Goal: Transaction & Acquisition: Download file/media

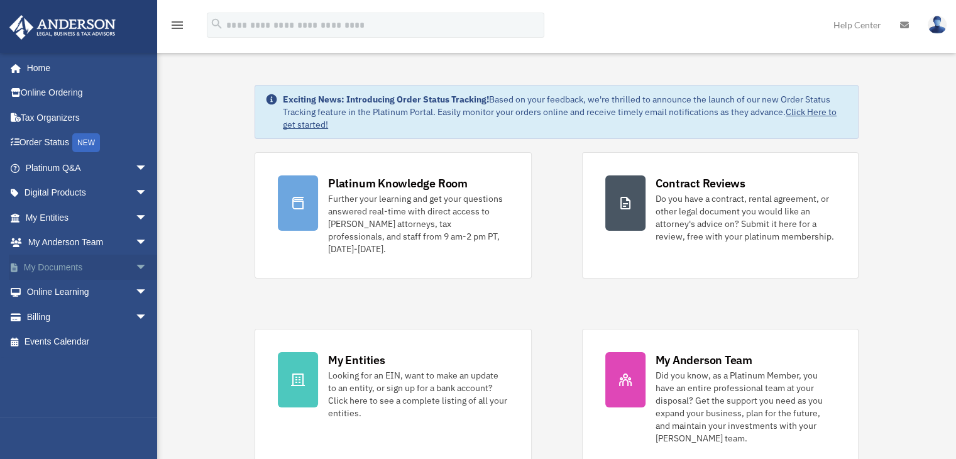
click at [53, 268] on link "My Documents arrow_drop_down" at bounding box center [88, 266] width 158 height 25
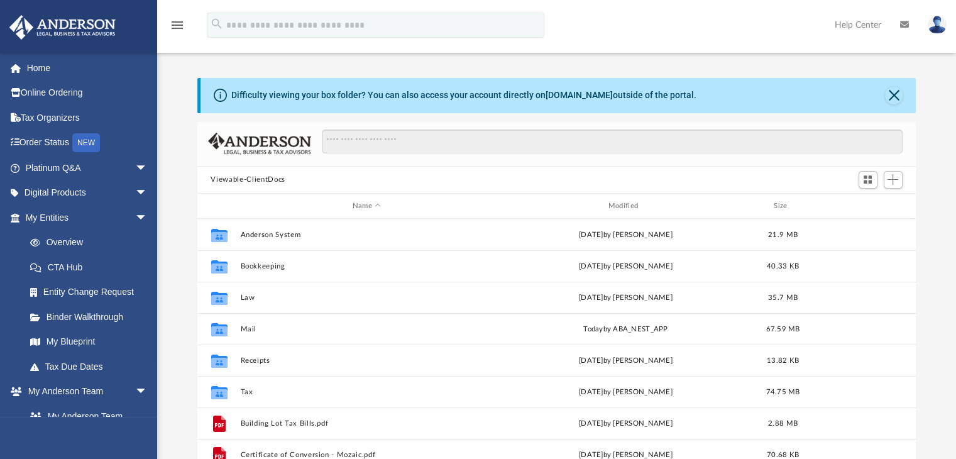
scroll to position [276, 709]
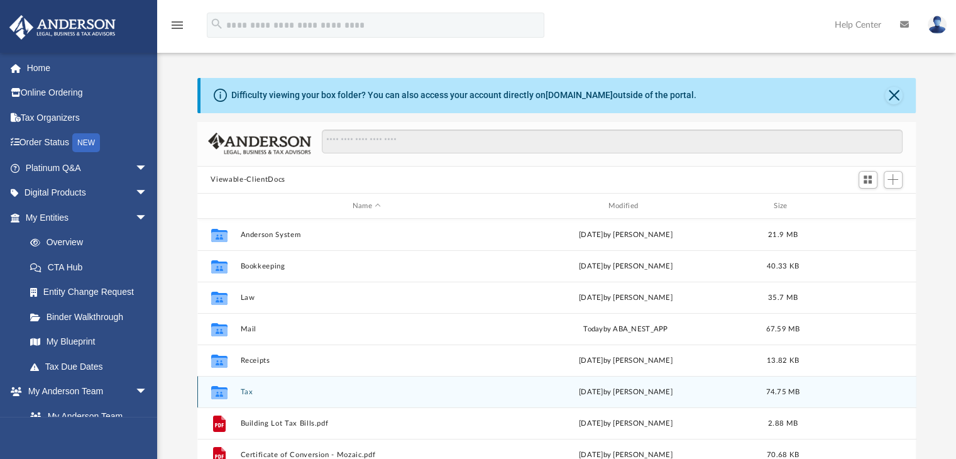
click at [246, 391] on button "Tax" at bounding box center [366, 392] width 253 height 8
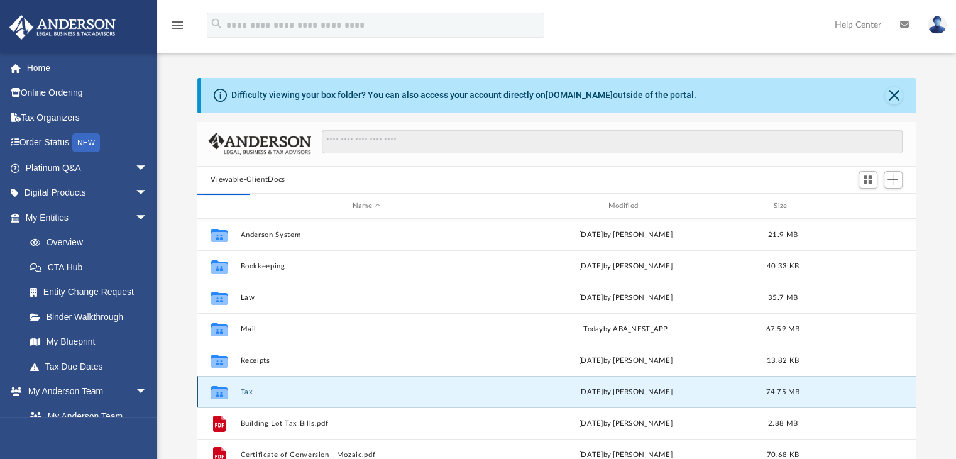
click at [246, 390] on button "Tax" at bounding box center [366, 392] width 253 height 8
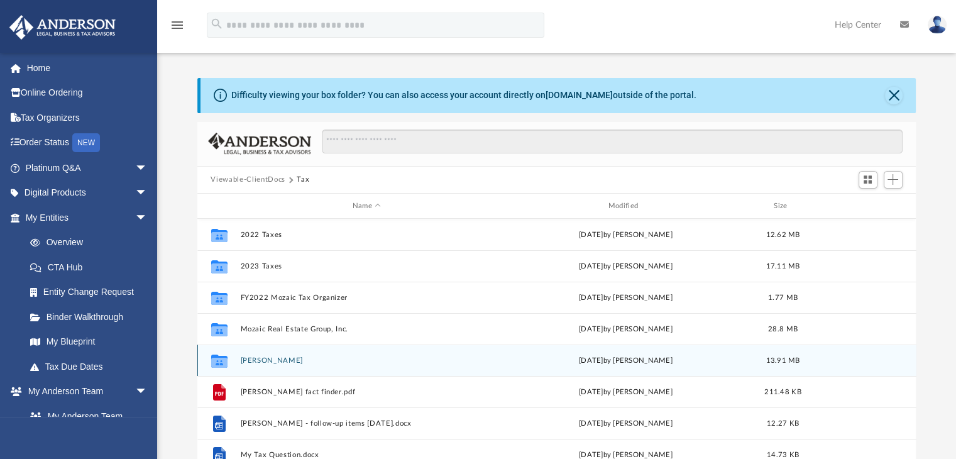
click at [278, 358] on button "[PERSON_NAME]" at bounding box center [366, 360] width 253 height 8
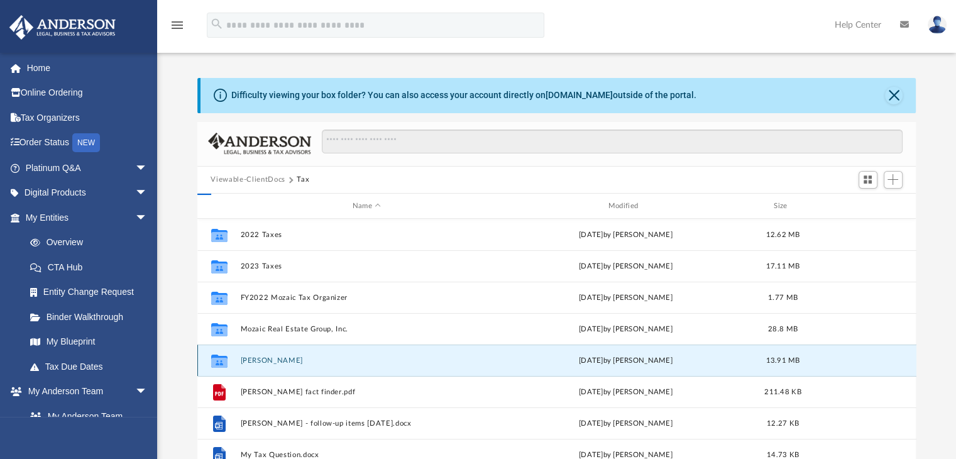
click at [278, 357] on button "[PERSON_NAME]" at bounding box center [366, 360] width 253 height 8
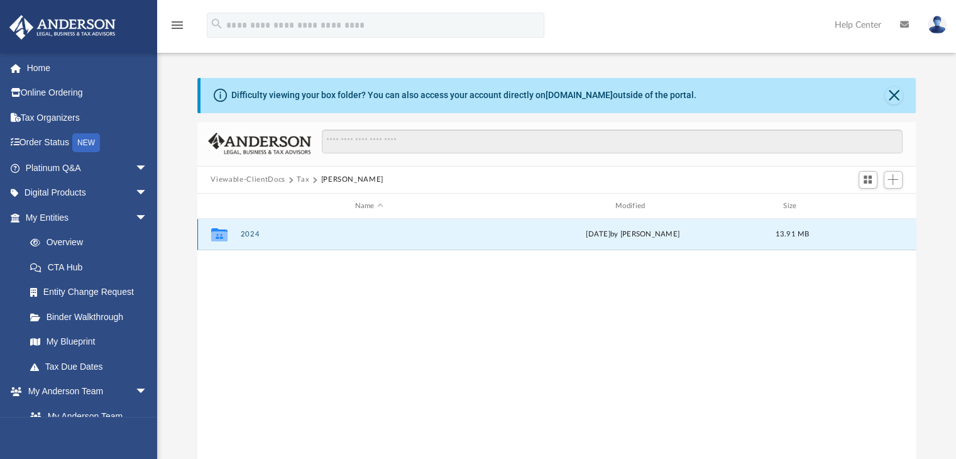
click at [250, 231] on button "2024" at bounding box center [369, 235] width 258 height 8
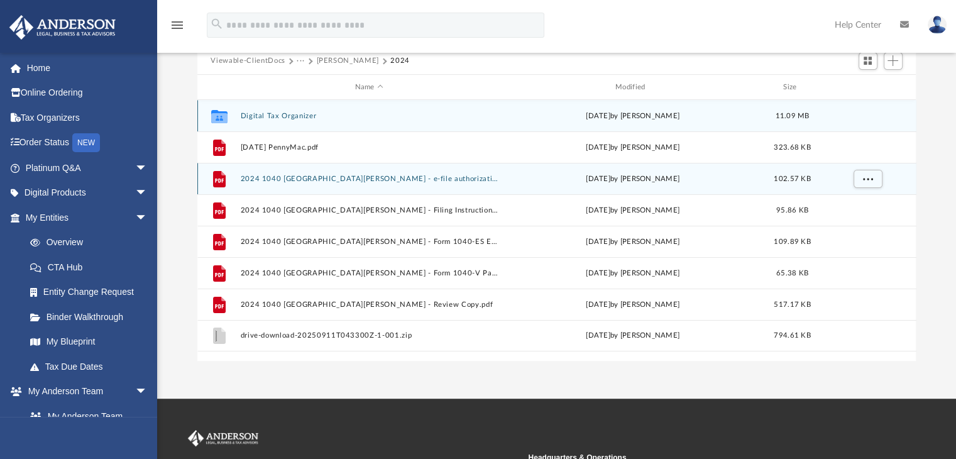
scroll to position [126, 0]
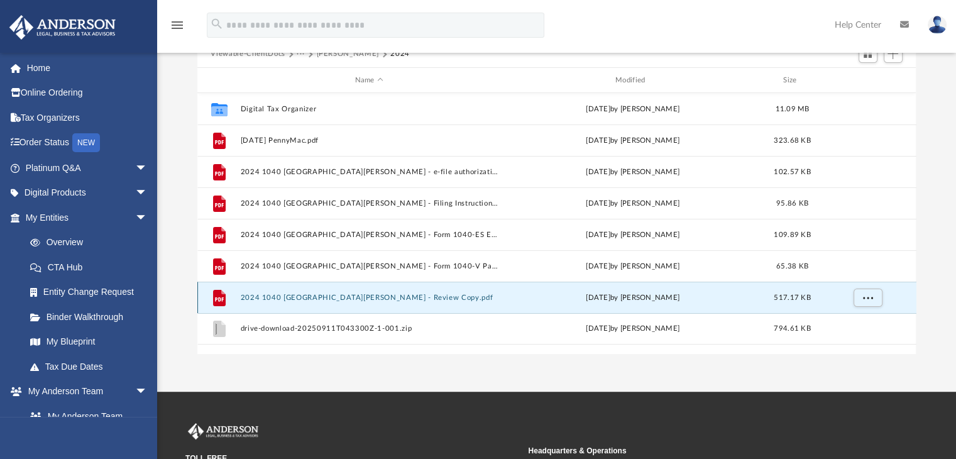
click at [281, 297] on button "2024 1040 [GEOGRAPHIC_DATA][PERSON_NAME] - Review Copy.pdf" at bounding box center [369, 297] width 258 height 8
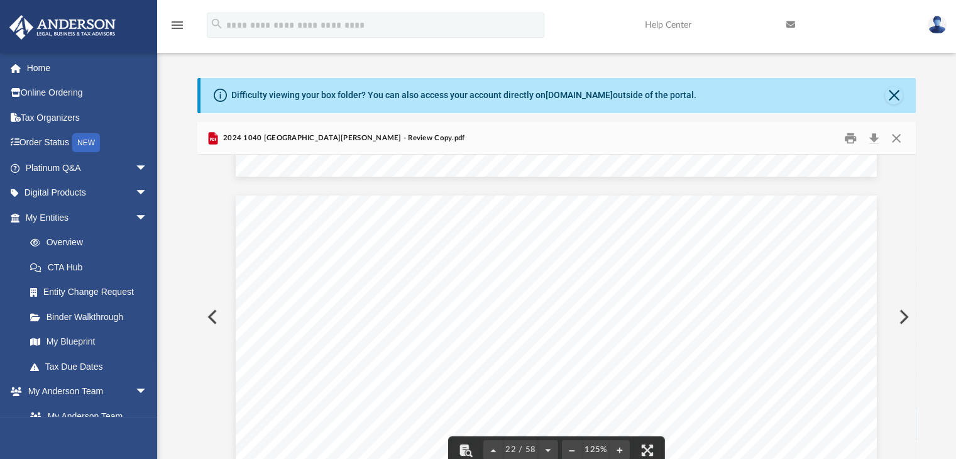
scroll to position [17717, 0]
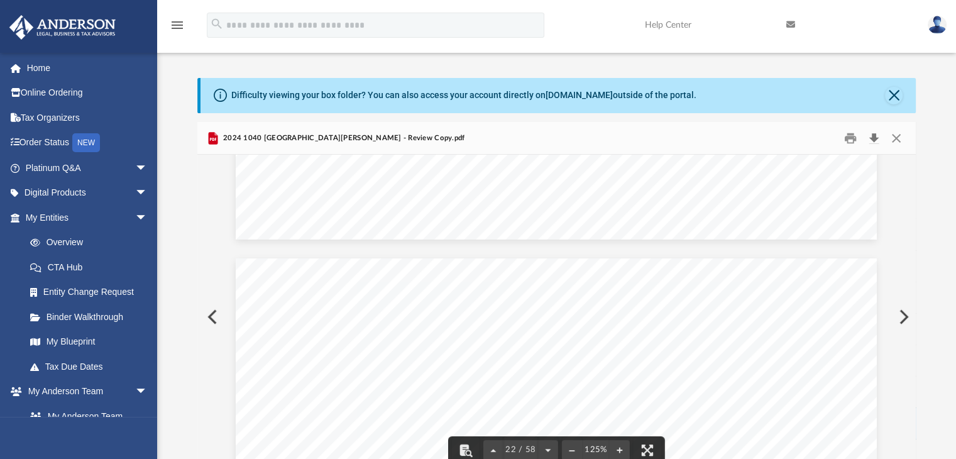
click at [875, 136] on button "Download" at bounding box center [874, 137] width 23 height 19
